Goal: Obtain resource: Obtain resource

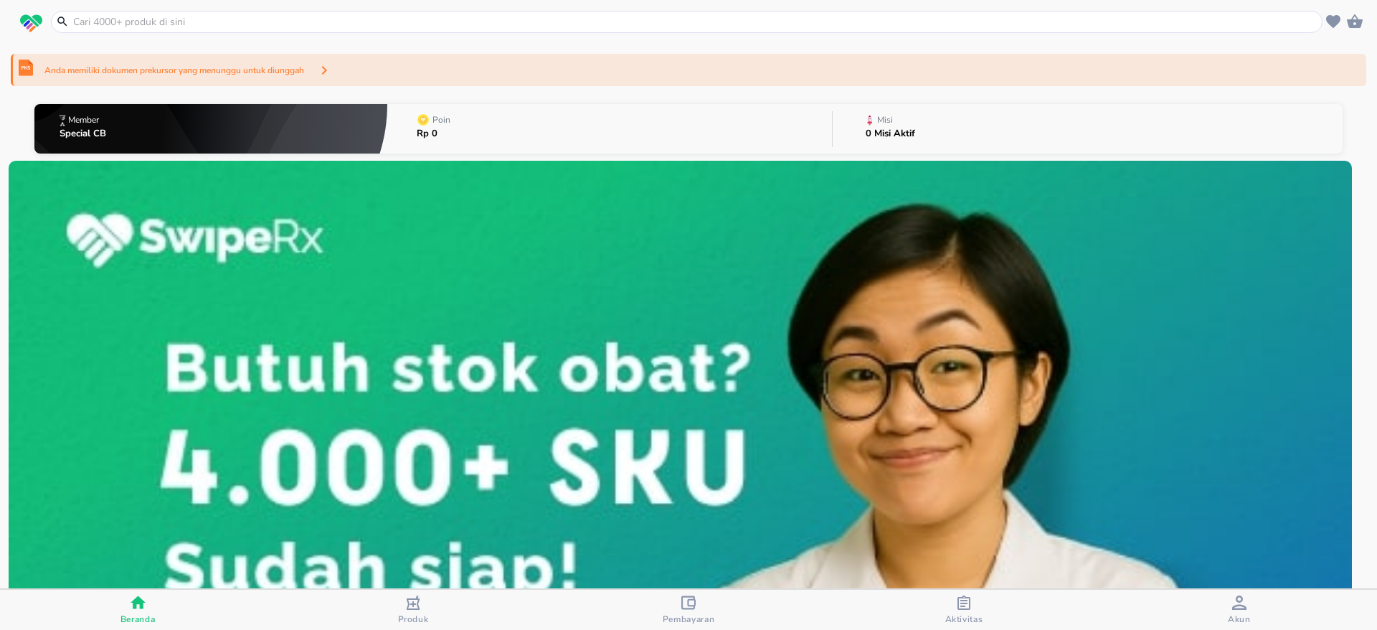
click at [304, 70] on p "Anda memiliki dokumen prekursor yang menunggu untuk diunggah" at bounding box center [174, 70] width 260 height 13
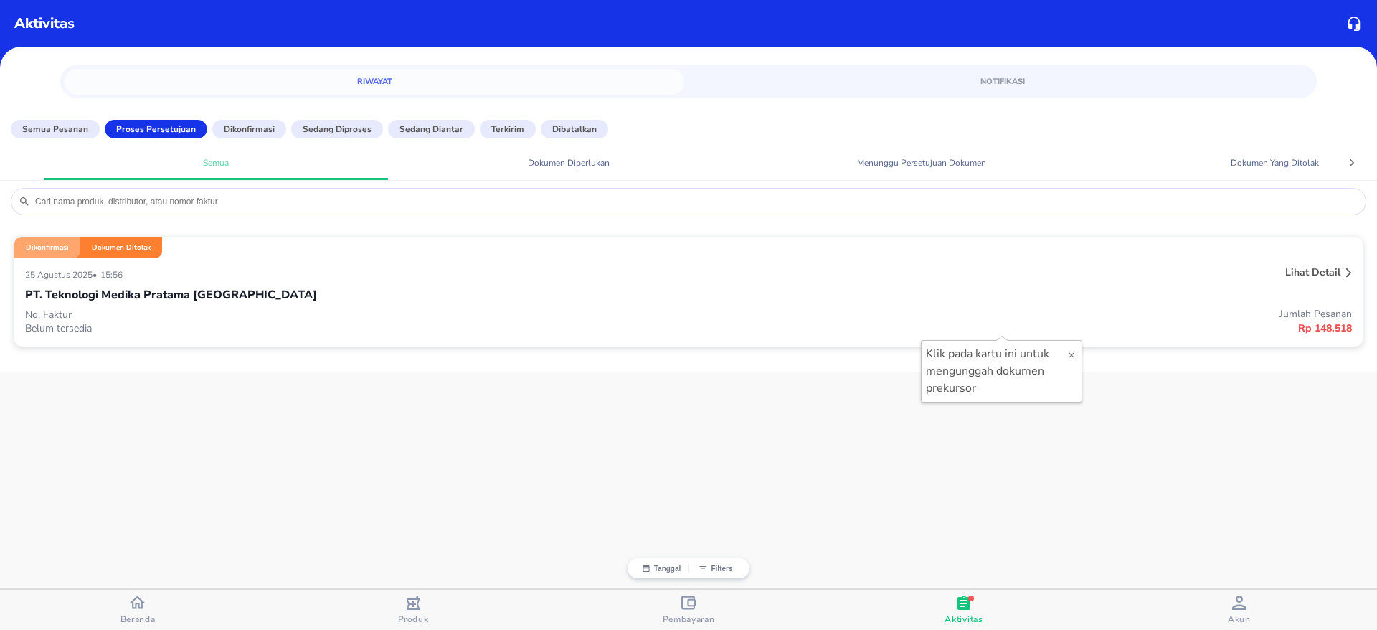
click at [720, 289] on div "PT. Teknologi Medika Pratama Surabaya" at bounding box center [688, 295] width 1327 height 24
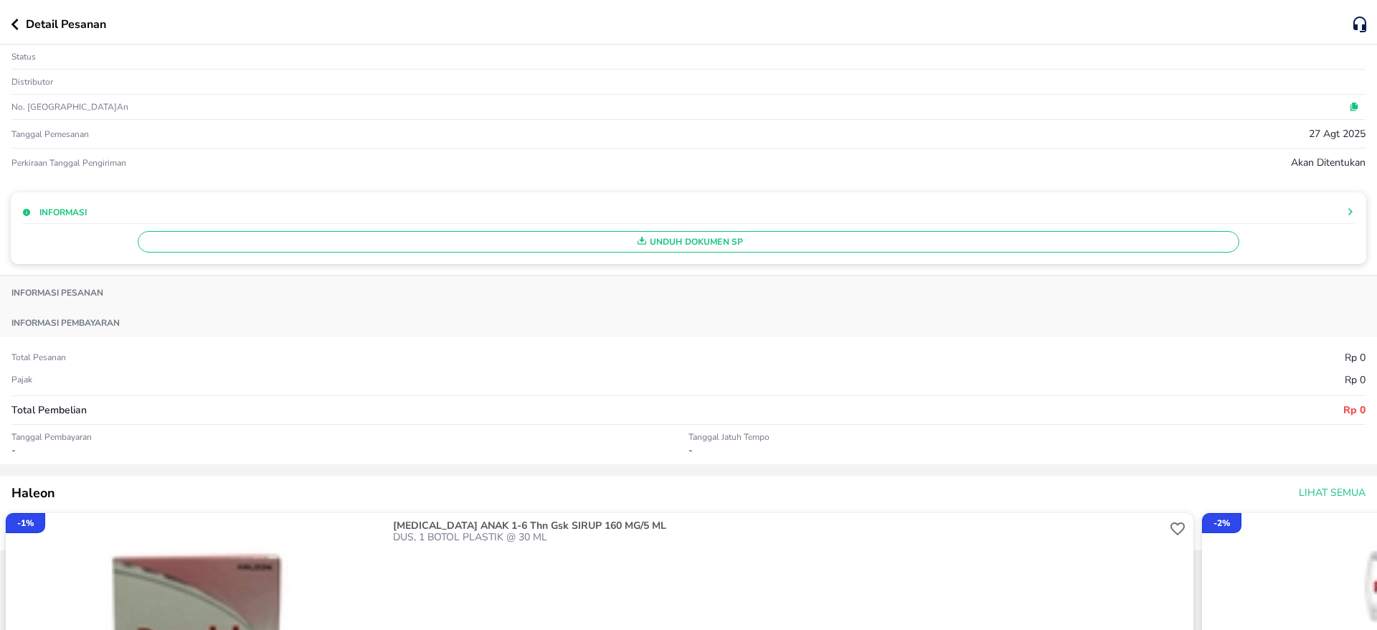
click at [697, 249] on span "Unduh Dokumen SP" at bounding box center [688, 241] width 1089 height 19
click at [653, 240] on div "Unduh Dokumen SP" at bounding box center [688, 238] width 1332 height 29
click at [731, 240] on span "Unduh Dokumen SP" at bounding box center [688, 241] width 1089 height 19
click at [1346, 213] on icon at bounding box center [1350, 211] width 9 height 9
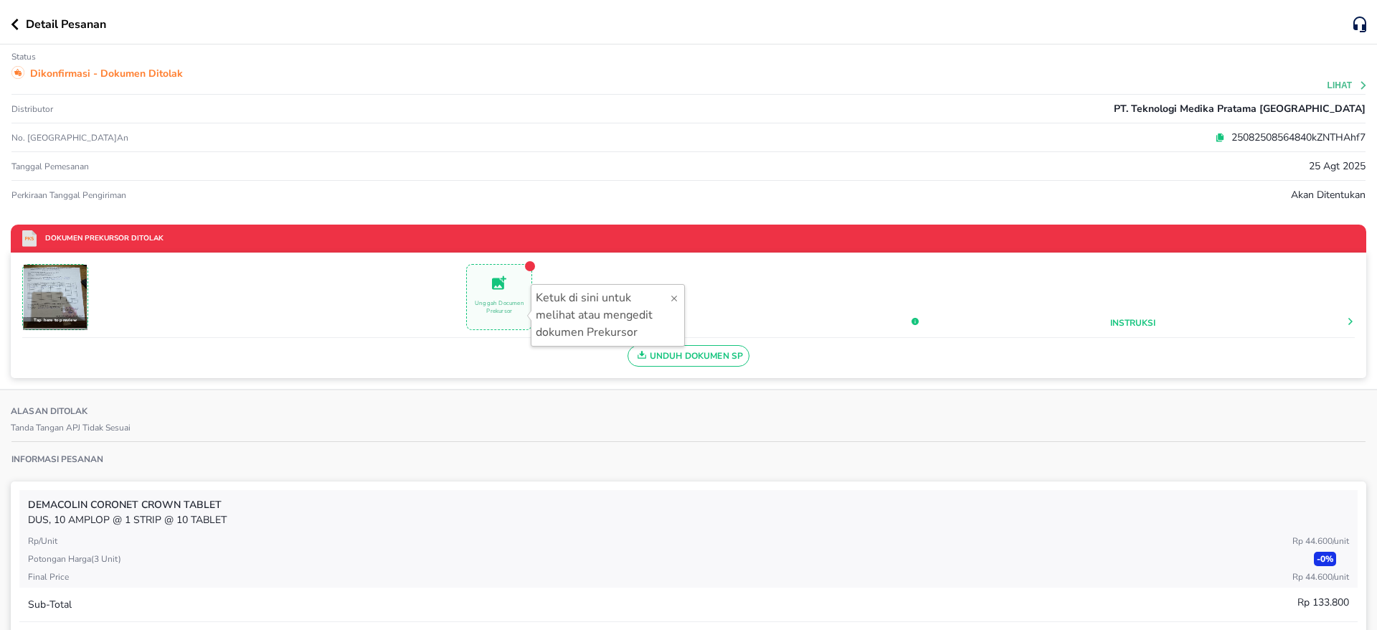
click at [656, 357] on span "Unduh Dokumen SP" at bounding box center [689, 355] width 110 height 19
